Goal: Information Seeking & Learning: Find specific fact

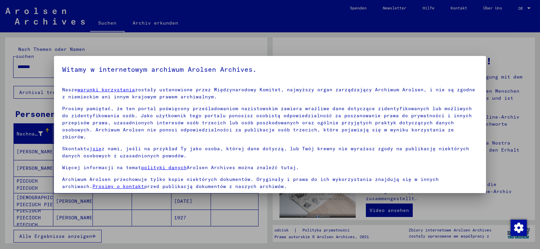
scroll to position [43, 0]
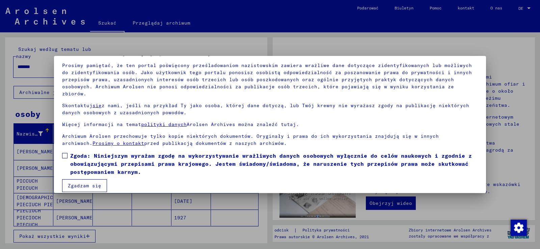
click at [64, 153] on span at bounding box center [64, 155] width 5 height 5
click at [77, 183] on font "Zgadzam się" at bounding box center [84, 186] width 33 height 6
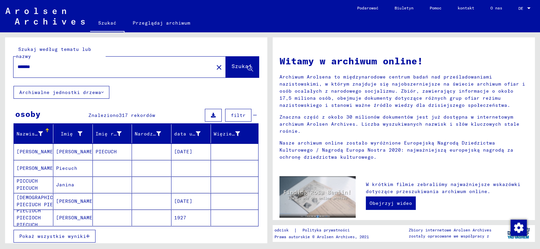
click at [46, 66] on input "*******" at bounding box center [112, 66] width 188 height 7
type input "**********"
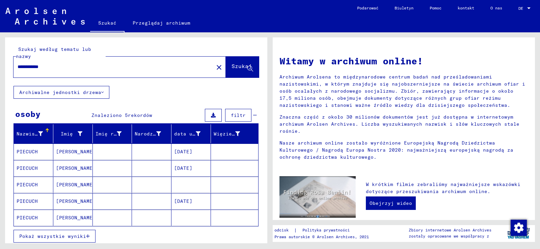
click at [24, 170] on font "PIECUCH" at bounding box center [27, 168] width 21 height 6
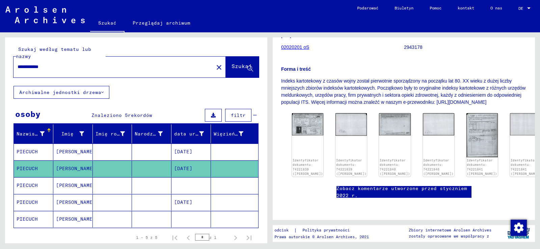
scroll to position [167, 0]
click at [301, 112] on img at bounding box center [307, 123] width 33 height 23
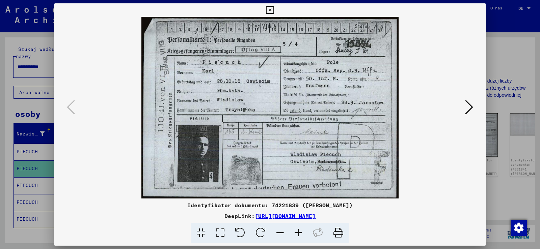
click at [472, 106] on icon at bounding box center [469, 107] width 8 height 16
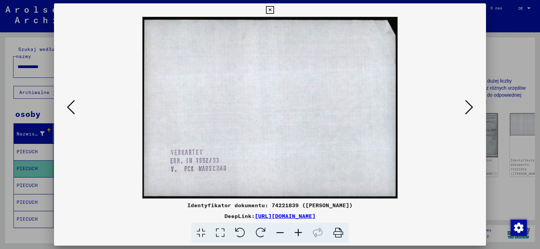
click at [472, 106] on icon at bounding box center [469, 107] width 8 height 16
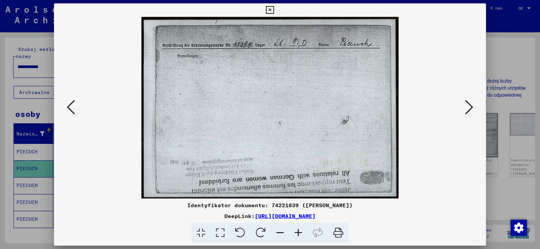
click at [472, 106] on icon at bounding box center [469, 107] width 8 height 16
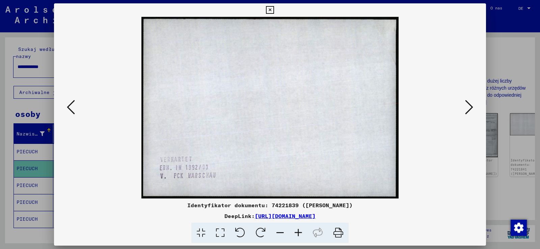
click at [472, 106] on icon at bounding box center [469, 107] width 8 height 16
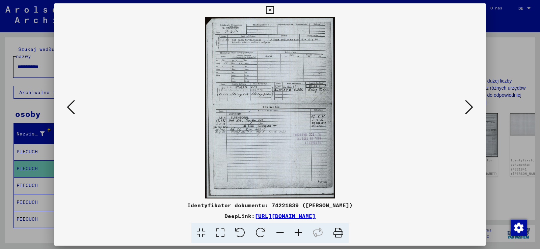
click at [299, 230] on icon at bounding box center [298, 233] width 18 height 21
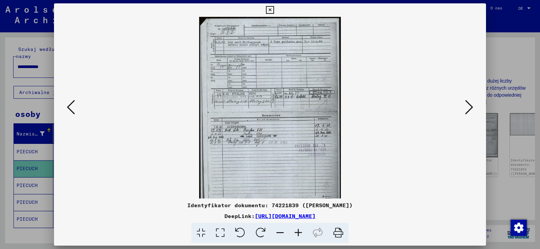
click at [299, 230] on icon at bounding box center [298, 233] width 18 height 21
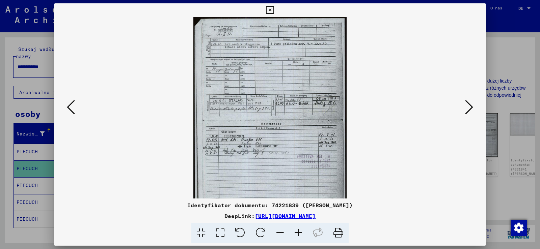
click at [299, 230] on icon at bounding box center [298, 233] width 18 height 21
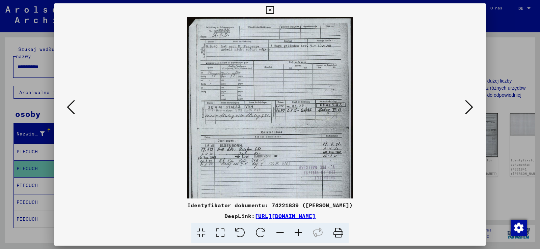
click at [299, 230] on icon at bounding box center [298, 233] width 18 height 21
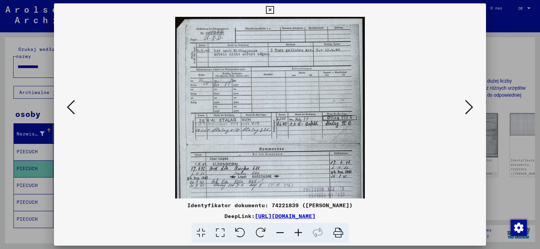
click at [299, 230] on icon at bounding box center [298, 233] width 18 height 21
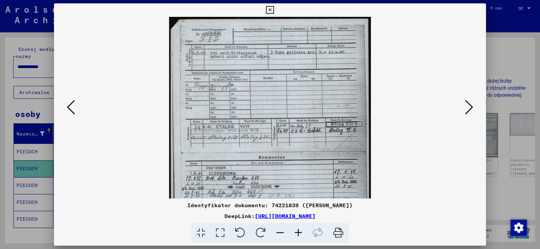
click at [299, 230] on icon at bounding box center [298, 233] width 18 height 21
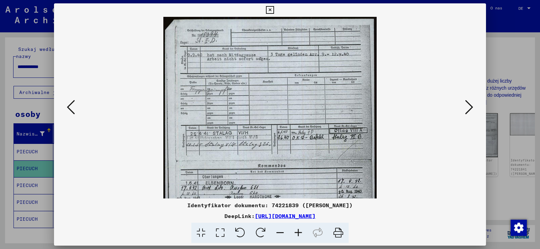
click at [299, 230] on icon at bounding box center [298, 233] width 18 height 21
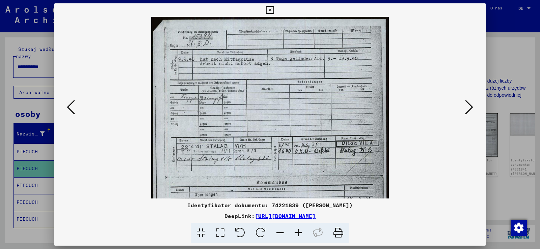
click at [299, 230] on icon at bounding box center [298, 233] width 18 height 21
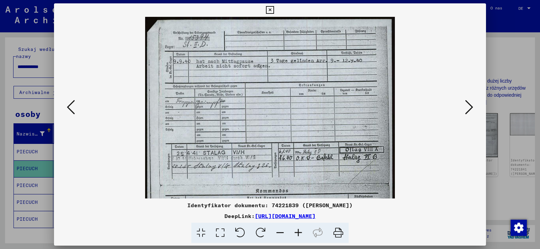
click at [299, 230] on icon at bounding box center [298, 233] width 18 height 21
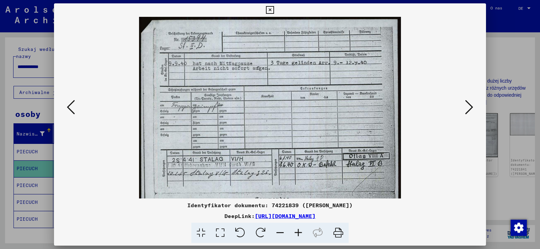
click at [299, 230] on icon at bounding box center [298, 233] width 18 height 21
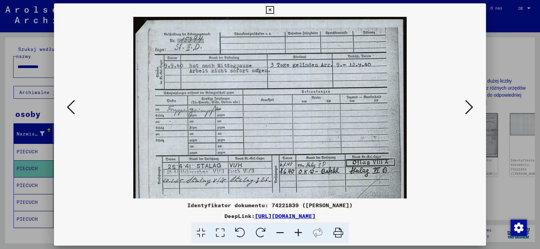
click at [299, 230] on icon at bounding box center [298, 233] width 18 height 21
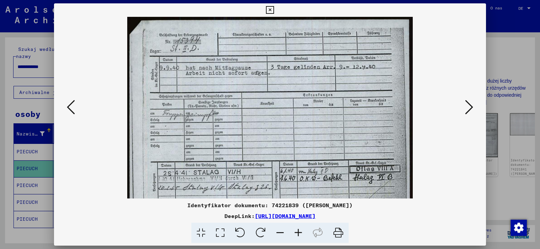
click at [299, 230] on icon at bounding box center [298, 233] width 18 height 21
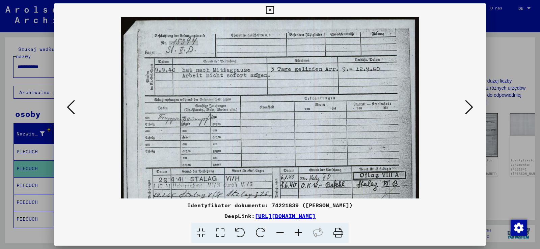
click at [299, 231] on icon at bounding box center [298, 233] width 18 height 21
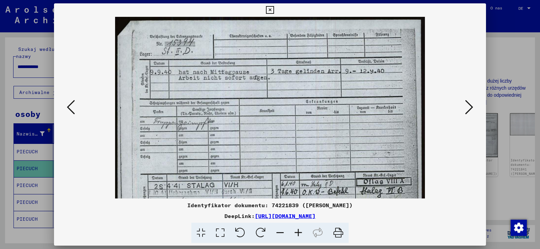
click at [299, 231] on icon at bounding box center [298, 233] width 18 height 21
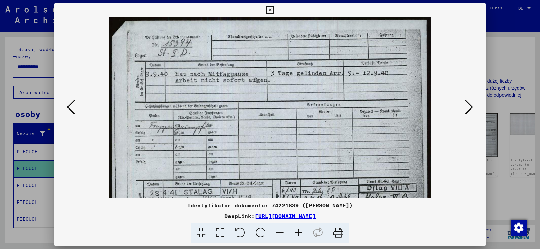
click at [299, 231] on icon at bounding box center [298, 233] width 18 height 21
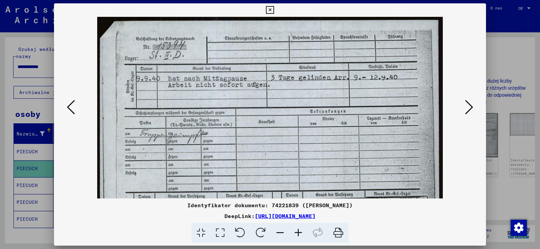
click at [299, 231] on icon at bounding box center [298, 233] width 18 height 21
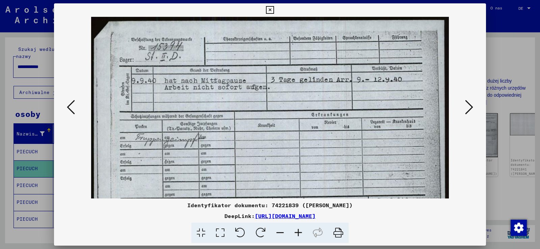
click at [299, 231] on icon at bounding box center [298, 233] width 18 height 21
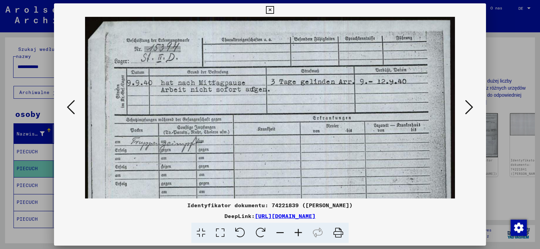
click at [299, 231] on icon at bounding box center [298, 233] width 18 height 21
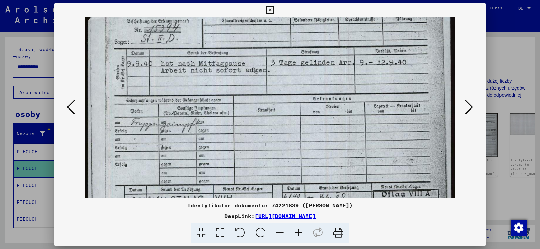
scroll to position [37, 0]
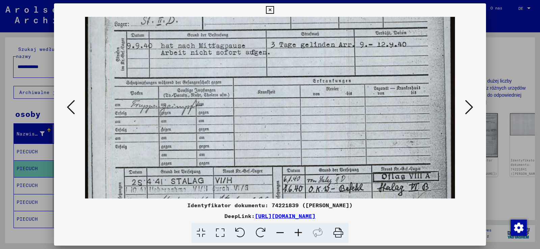
drag, startPoint x: 276, startPoint y: 154, endPoint x: 272, endPoint y: 117, distance: 37.3
click at [272, 117] on img at bounding box center [270, 239] width 370 height 519
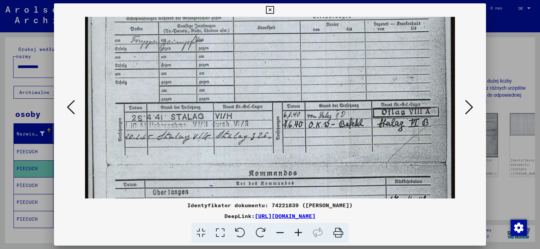
scroll to position [104, 0]
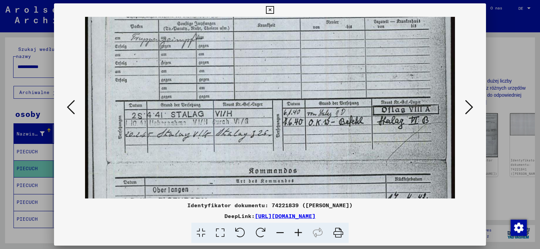
drag, startPoint x: 272, startPoint y: 162, endPoint x: 268, endPoint y: 95, distance: 66.9
click at [268, 95] on img at bounding box center [270, 172] width 370 height 519
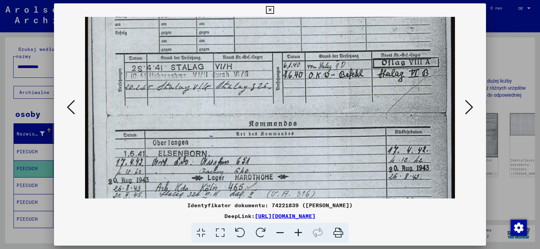
scroll to position [152, 0]
drag, startPoint x: 268, startPoint y: 150, endPoint x: 267, endPoint y: 103, distance: 47.6
click at [267, 103] on img at bounding box center [270, 124] width 370 height 519
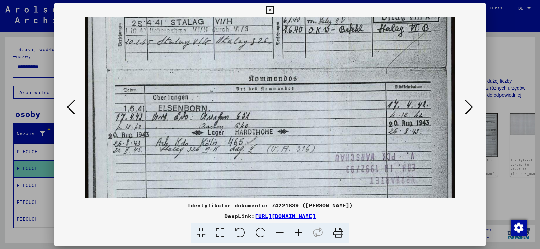
scroll to position [197, 0]
drag, startPoint x: 267, startPoint y: 160, endPoint x: 264, endPoint y: 115, distance: 45.3
click at [264, 115] on img at bounding box center [270, 79] width 370 height 519
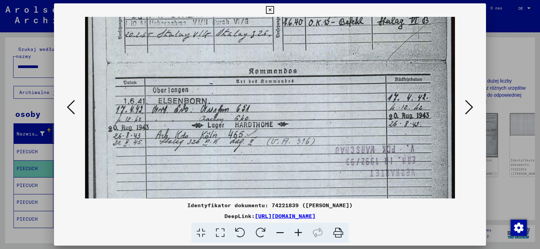
drag, startPoint x: 261, startPoint y: 131, endPoint x: 260, endPoint y: 124, distance: 7.1
click at [260, 124] on img at bounding box center [270, 72] width 370 height 519
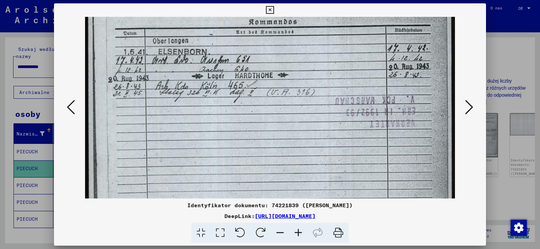
scroll to position [265, 0]
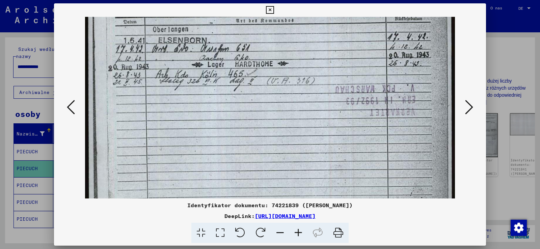
drag, startPoint x: 268, startPoint y: 151, endPoint x: 261, endPoint y: 90, distance: 61.1
click at [261, 90] on img at bounding box center [270, 11] width 370 height 519
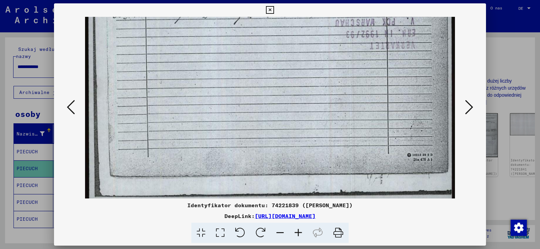
drag, startPoint x: 273, startPoint y: 155, endPoint x: 266, endPoint y: 88, distance: 67.2
click at [466, 107] on icon at bounding box center [469, 107] width 8 height 16
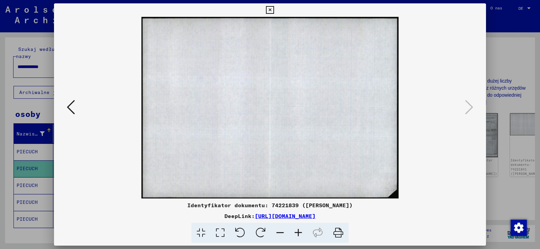
scroll to position [0, 0]
click at [272, 7] on icon at bounding box center [270, 10] width 8 height 8
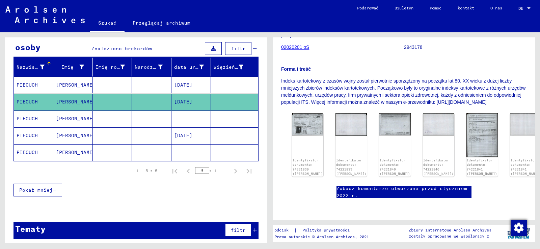
scroll to position [67, 0]
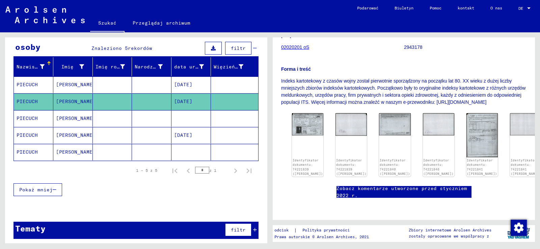
click at [26, 121] on font "PIECUCH" at bounding box center [27, 118] width 21 height 6
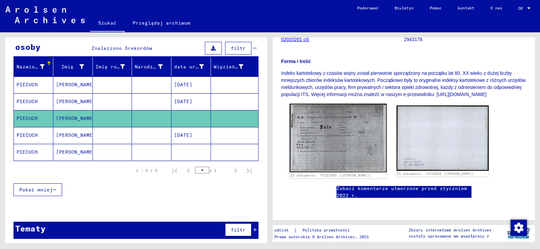
scroll to position [135, 0]
click at [316, 118] on img at bounding box center [338, 138] width 97 height 69
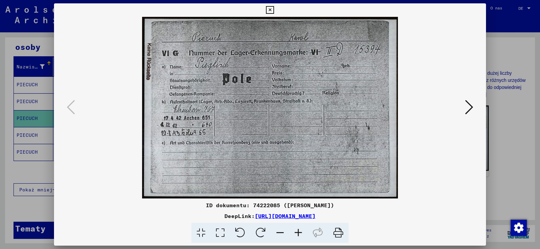
click at [469, 107] on icon at bounding box center [469, 107] width 8 height 16
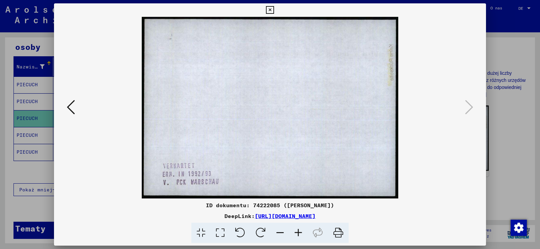
click at [273, 10] on icon at bounding box center [270, 10] width 8 height 8
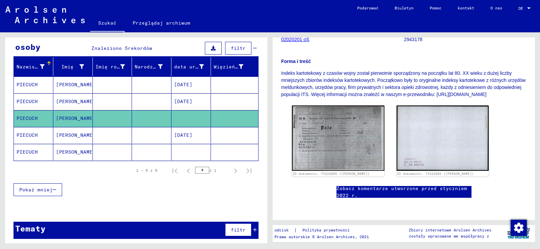
click at [22, 156] on mat-cell "PIECUCH" at bounding box center [33, 152] width 39 height 17
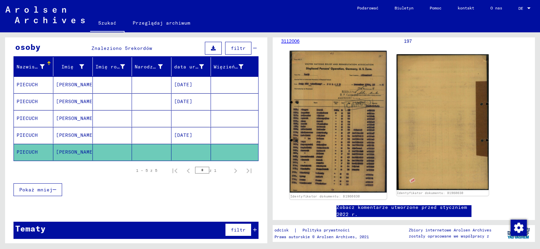
scroll to position [101, 0]
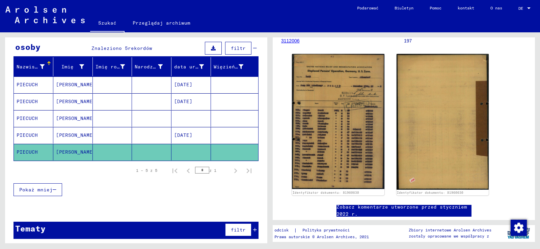
click at [25, 103] on font "PIECUCH" at bounding box center [27, 102] width 21 height 6
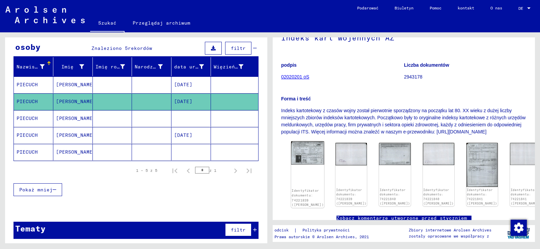
click at [304, 158] on img at bounding box center [307, 153] width 33 height 23
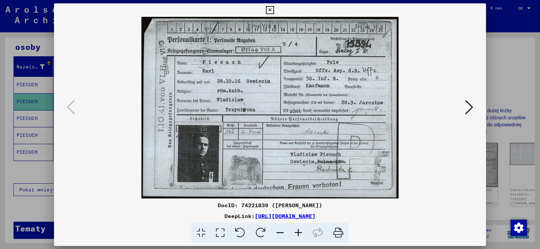
scroll to position [68, 0]
click at [299, 232] on icon at bounding box center [298, 233] width 18 height 21
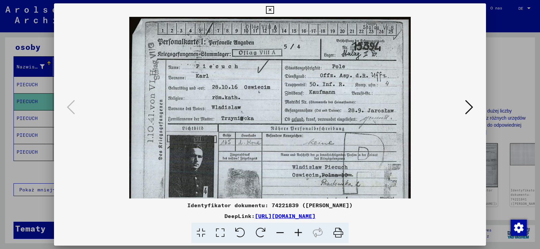
click at [298, 232] on icon at bounding box center [298, 233] width 18 height 21
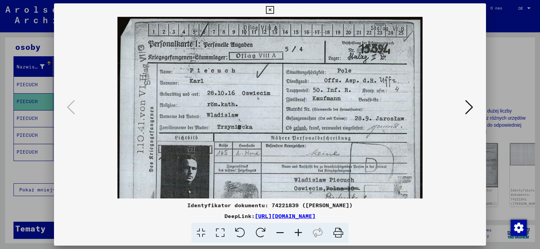
click at [298, 232] on icon at bounding box center [298, 233] width 18 height 21
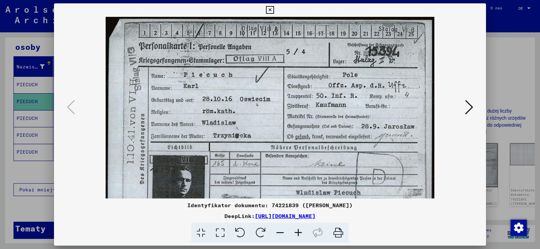
click at [298, 232] on icon at bounding box center [298, 233] width 18 height 21
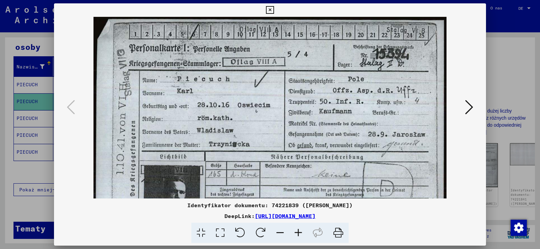
click at [298, 232] on icon at bounding box center [298, 233] width 18 height 21
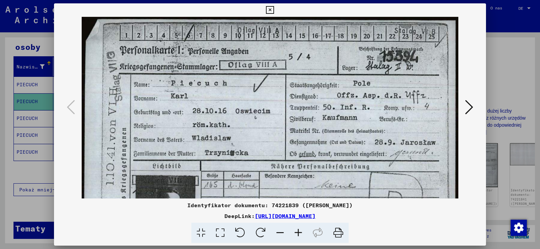
click at [298, 232] on icon at bounding box center [298, 233] width 18 height 21
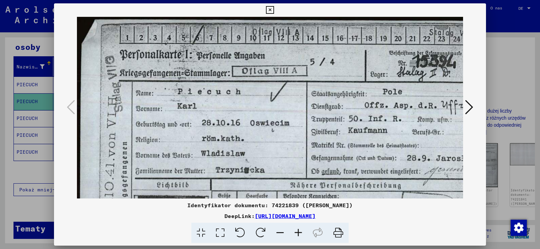
click at [298, 232] on icon at bounding box center [298, 233] width 18 height 21
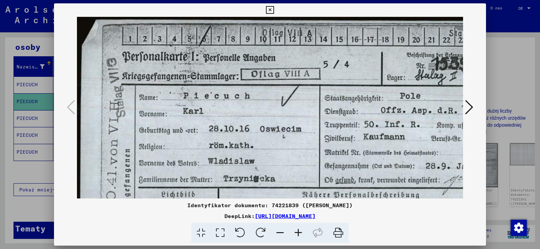
click at [298, 232] on icon at bounding box center [298, 233] width 18 height 21
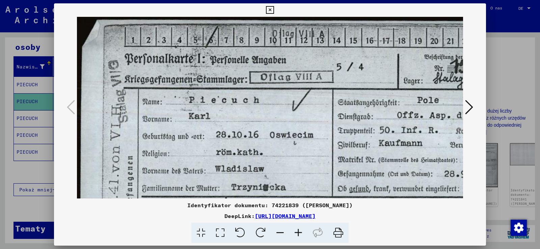
click at [298, 232] on icon at bounding box center [298, 233] width 18 height 21
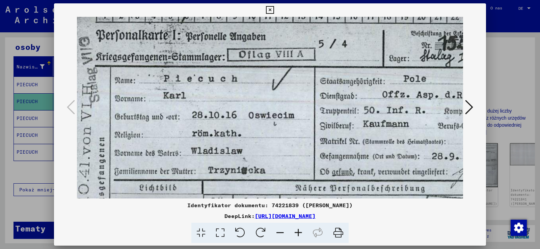
drag, startPoint x: 287, startPoint y: 152, endPoint x: 256, endPoint y: 127, distance: 40.3
click at [256, 127] on img at bounding box center [294, 166] width 496 height 351
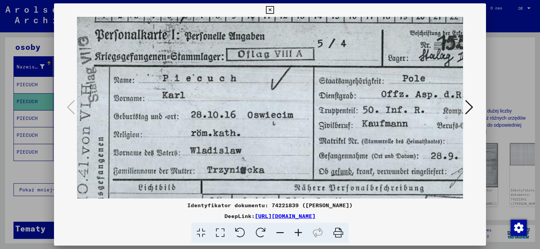
click at [277, 158] on img at bounding box center [293, 166] width 496 height 351
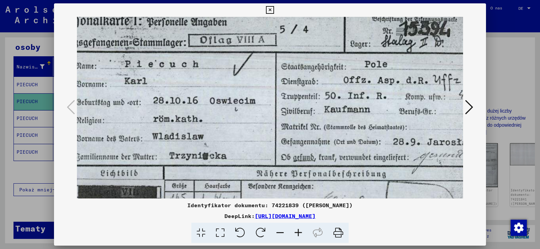
scroll to position [40, 70]
drag, startPoint x: 309, startPoint y: 158, endPoint x: 271, endPoint y: 144, distance: 40.7
click at [271, 144] on img at bounding box center [255, 152] width 496 height 351
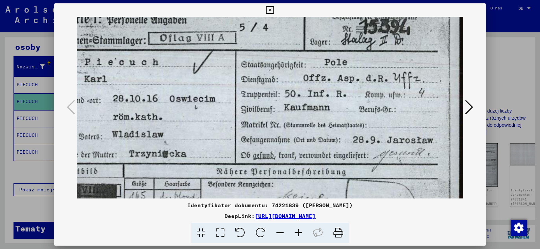
scroll to position [43, 110]
drag, startPoint x: 333, startPoint y: 144, endPoint x: 288, endPoint y: 141, distance: 44.6
click at [288, 141] on img at bounding box center [215, 149] width 496 height 351
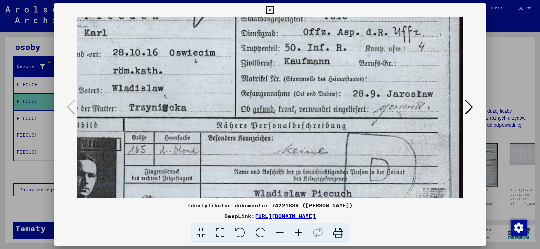
drag, startPoint x: 289, startPoint y: 145, endPoint x: 284, endPoint y: 96, distance: 49.5
click at [284, 96] on img at bounding box center [215, 103] width 496 height 351
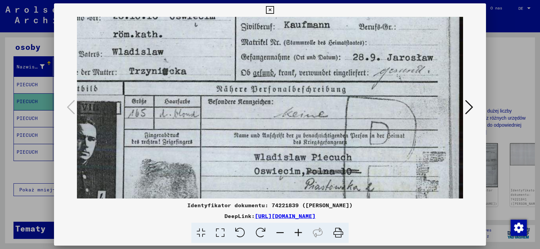
drag, startPoint x: 278, startPoint y: 149, endPoint x: 269, endPoint y: 116, distance: 34.2
click at [269, 116] on img at bounding box center [215, 67] width 496 height 351
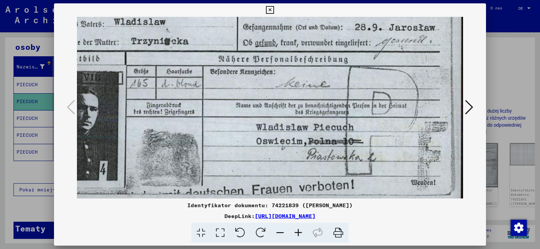
scroll to position [156, 108]
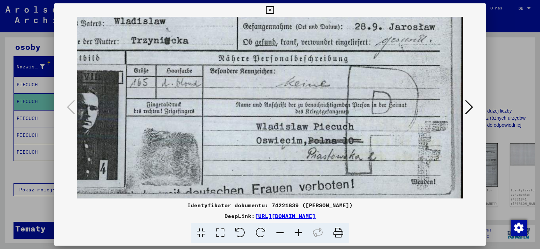
drag, startPoint x: 266, startPoint y: 130, endPoint x: 268, endPoint y: 99, distance: 30.8
click at [268, 99] on img at bounding box center [217, 36] width 496 height 351
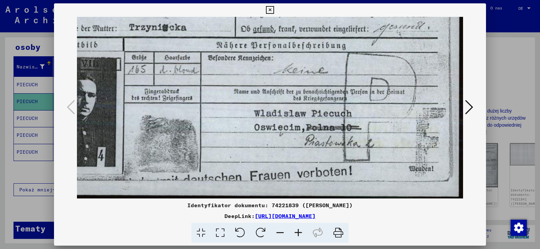
drag, startPoint x: 271, startPoint y: 127, endPoint x: 267, endPoint y: 94, distance: 32.9
click at [267, 94] on img at bounding box center [215, 23] width 496 height 351
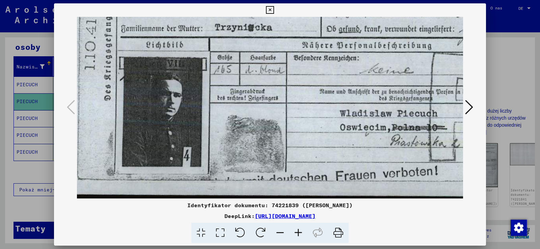
drag, startPoint x: 256, startPoint y: 110, endPoint x: 342, endPoint y: 105, distance: 85.9
click at [342, 105] on img at bounding box center [301, 23] width 496 height 351
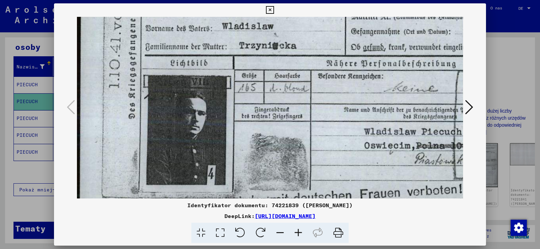
scroll to position [150, 0]
drag, startPoint x: 312, startPoint y: 115, endPoint x: 358, endPoint y: 133, distance: 49.8
click at [358, 133] on img at bounding box center [325, 42] width 496 height 351
click at [202, 139] on img at bounding box center [325, 42] width 496 height 351
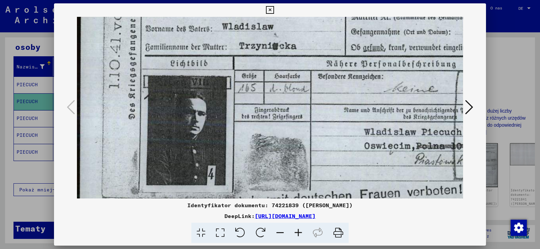
click at [202, 139] on img at bounding box center [325, 42] width 496 height 351
click at [244, 137] on img at bounding box center [325, 42] width 496 height 351
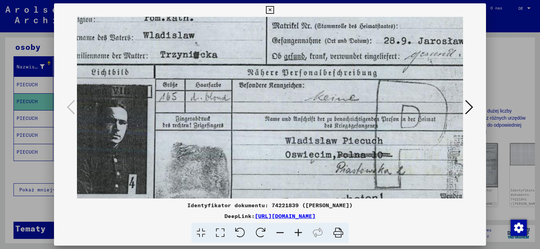
drag, startPoint x: 353, startPoint y: 121, endPoint x: 272, endPoint y: 130, distance: 81.5
click at [272, 130] on img at bounding box center [246, 50] width 496 height 351
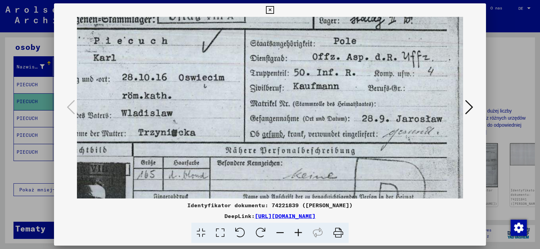
drag, startPoint x: 331, startPoint y: 128, endPoint x: 323, endPoint y: 167, distance: 39.9
click at [323, 167] on img at bounding box center [224, 128] width 496 height 351
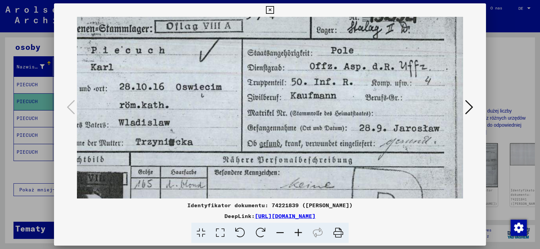
scroll to position [53, 110]
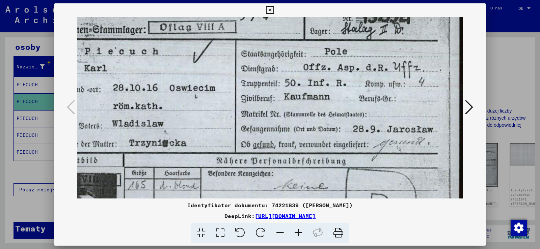
drag, startPoint x: 328, startPoint y: 121, endPoint x: 279, endPoint y: 123, distance: 48.6
click at [279, 123] on img at bounding box center [215, 139] width 496 height 351
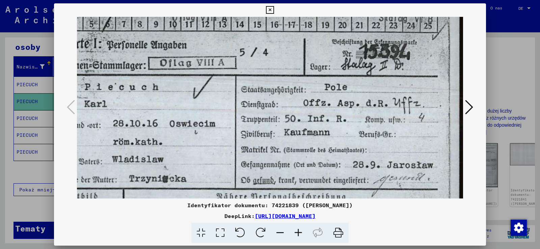
scroll to position [10, 110]
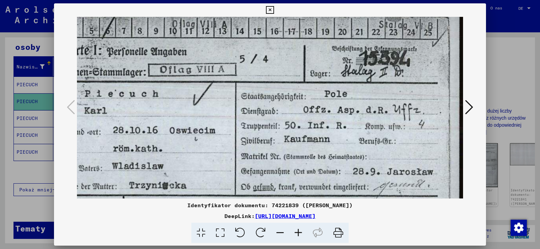
drag, startPoint x: 296, startPoint y: 108, endPoint x: 283, endPoint y: 151, distance: 44.4
click at [283, 151] on img at bounding box center [215, 181] width 496 height 351
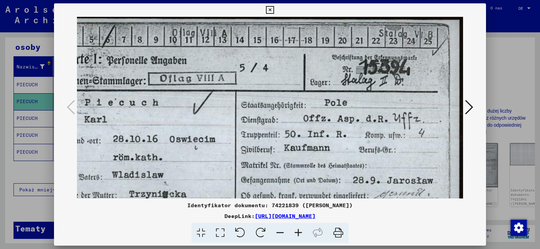
scroll to position [0, 110]
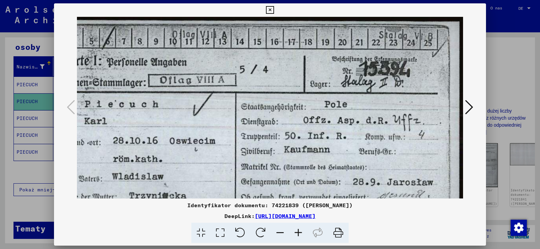
drag, startPoint x: 283, startPoint y: 116, endPoint x: 283, endPoint y: 129, distance: 13.2
click at [283, 129] on img at bounding box center [215, 192] width 496 height 351
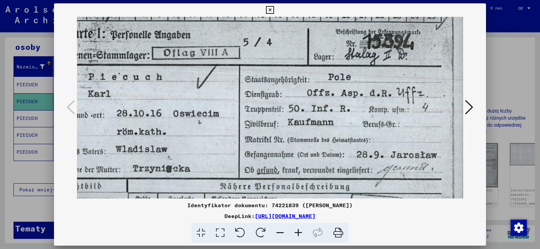
scroll to position [28, 106]
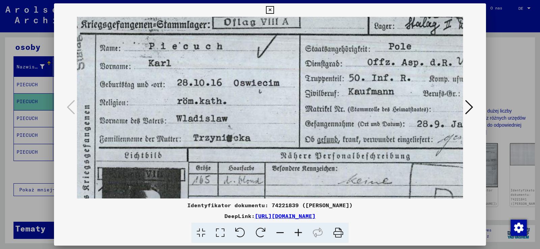
drag, startPoint x: 222, startPoint y: 148, endPoint x: 287, endPoint y: 90, distance: 86.5
click at [287, 90] on img at bounding box center [279, 134] width 496 height 351
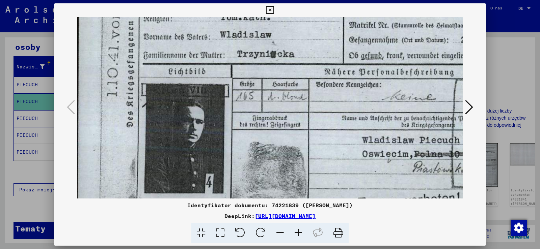
scroll to position [145, 0]
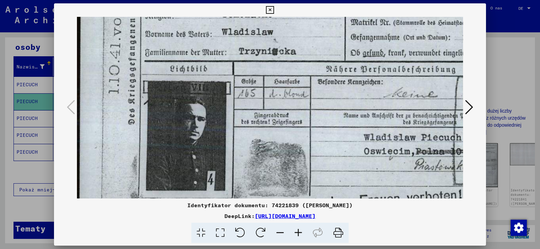
drag, startPoint x: 217, startPoint y: 160, endPoint x: 245, endPoint y: 109, distance: 57.7
click at [245, 109] on img at bounding box center [325, 47] width 496 height 351
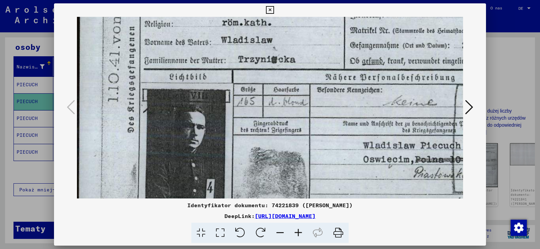
scroll to position [136, 1]
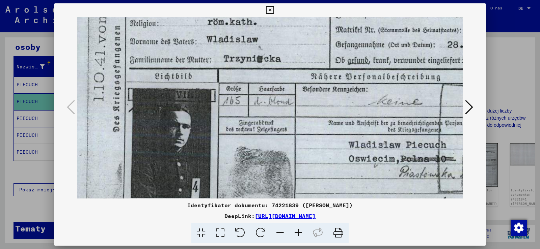
drag, startPoint x: 248, startPoint y: 111, endPoint x: 233, endPoint y: 118, distance: 16.9
click at [233, 118] on img at bounding box center [309, 55] width 496 height 351
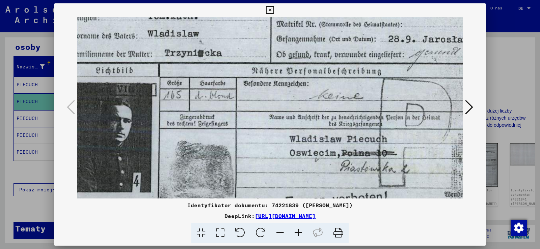
drag, startPoint x: 273, startPoint y: 123, endPoint x: 225, endPoint y: 119, distance: 48.1
click at [225, 119] on img at bounding box center [250, 49] width 496 height 351
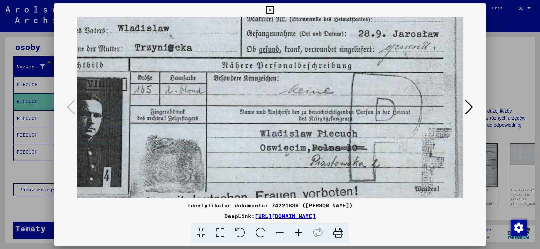
scroll to position [169, 110]
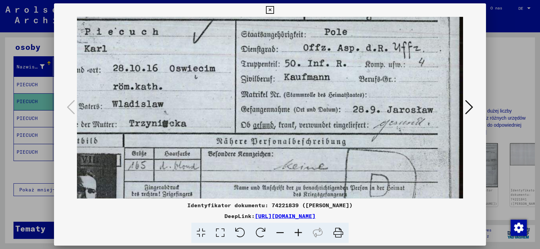
drag, startPoint x: 295, startPoint y: 122, endPoint x: 245, endPoint y: 186, distance: 80.8
click at [245, 186] on img at bounding box center [215, 119] width 496 height 351
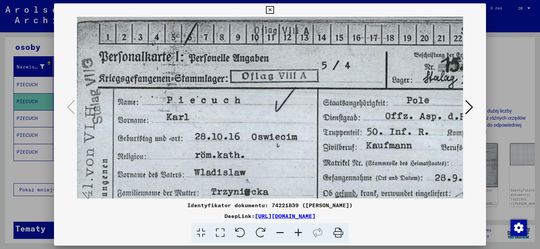
scroll to position [3, 28]
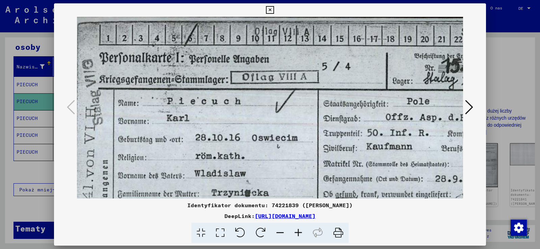
drag, startPoint x: 240, startPoint y: 101, endPoint x: 323, endPoint y: 166, distance: 104.8
click at [323, 166] on img at bounding box center [297, 189] width 496 height 351
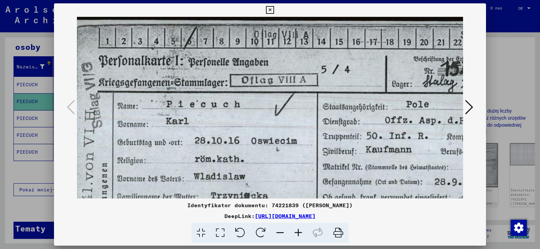
scroll to position [0, 27]
drag, startPoint x: 322, startPoint y: 138, endPoint x: 323, endPoint y: 160, distance: 22.0
click at [323, 160] on img at bounding box center [298, 192] width 496 height 351
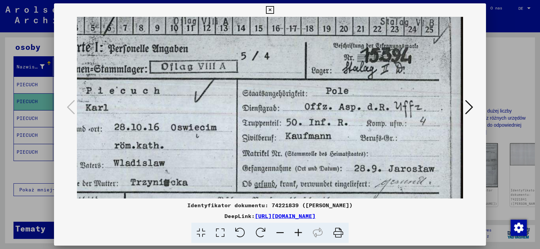
scroll to position [12, 109]
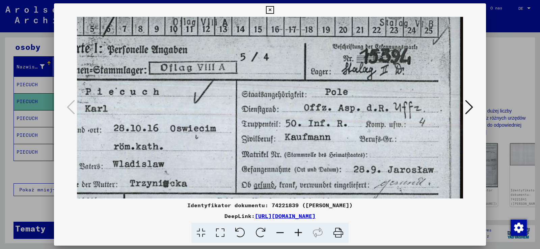
drag, startPoint x: 372, startPoint y: 136, endPoint x: 290, endPoint y: 123, distance: 83.0
click at [290, 123] on img at bounding box center [216, 179] width 496 height 351
